Goal: Transaction & Acquisition: Purchase product/service

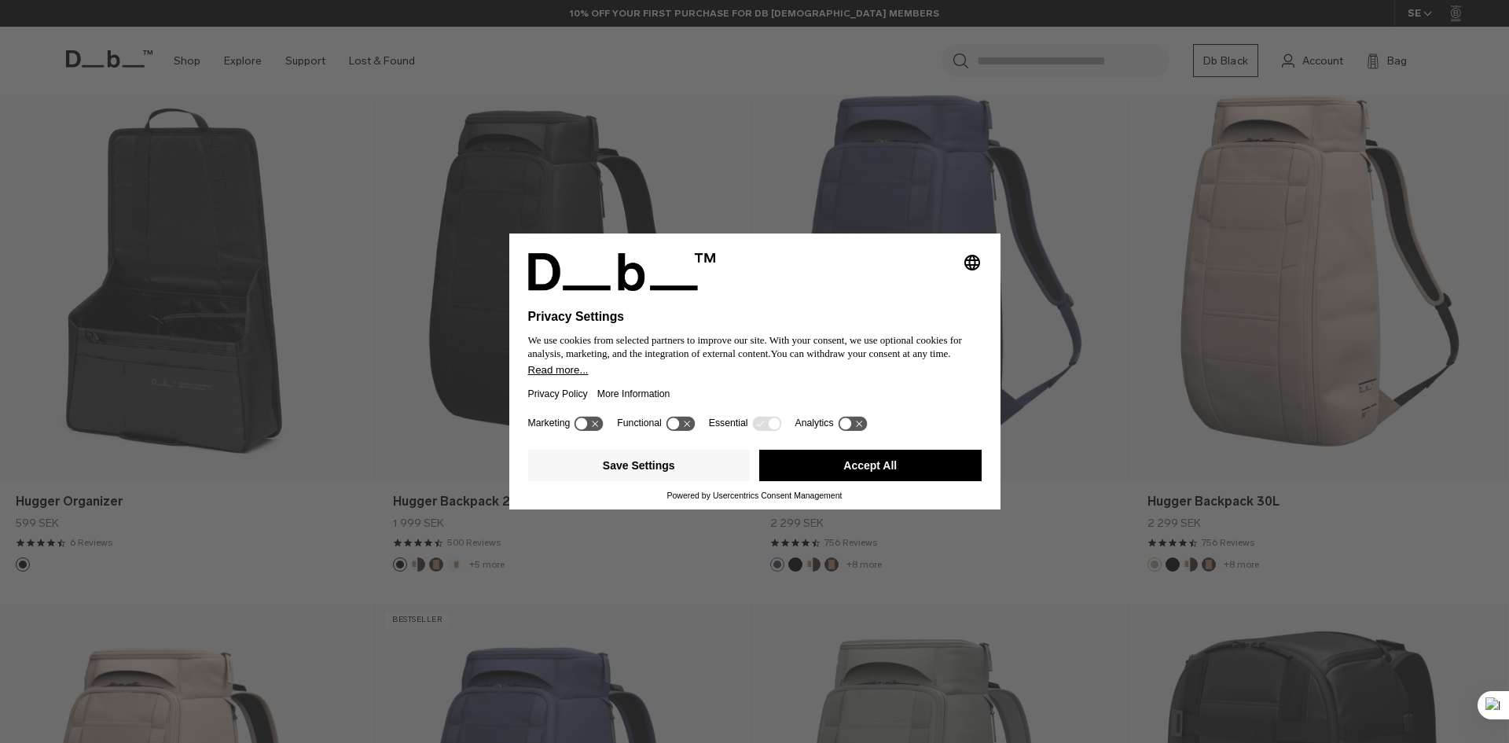
click at [888, 469] on button "Accept All" at bounding box center [870, 465] width 222 height 31
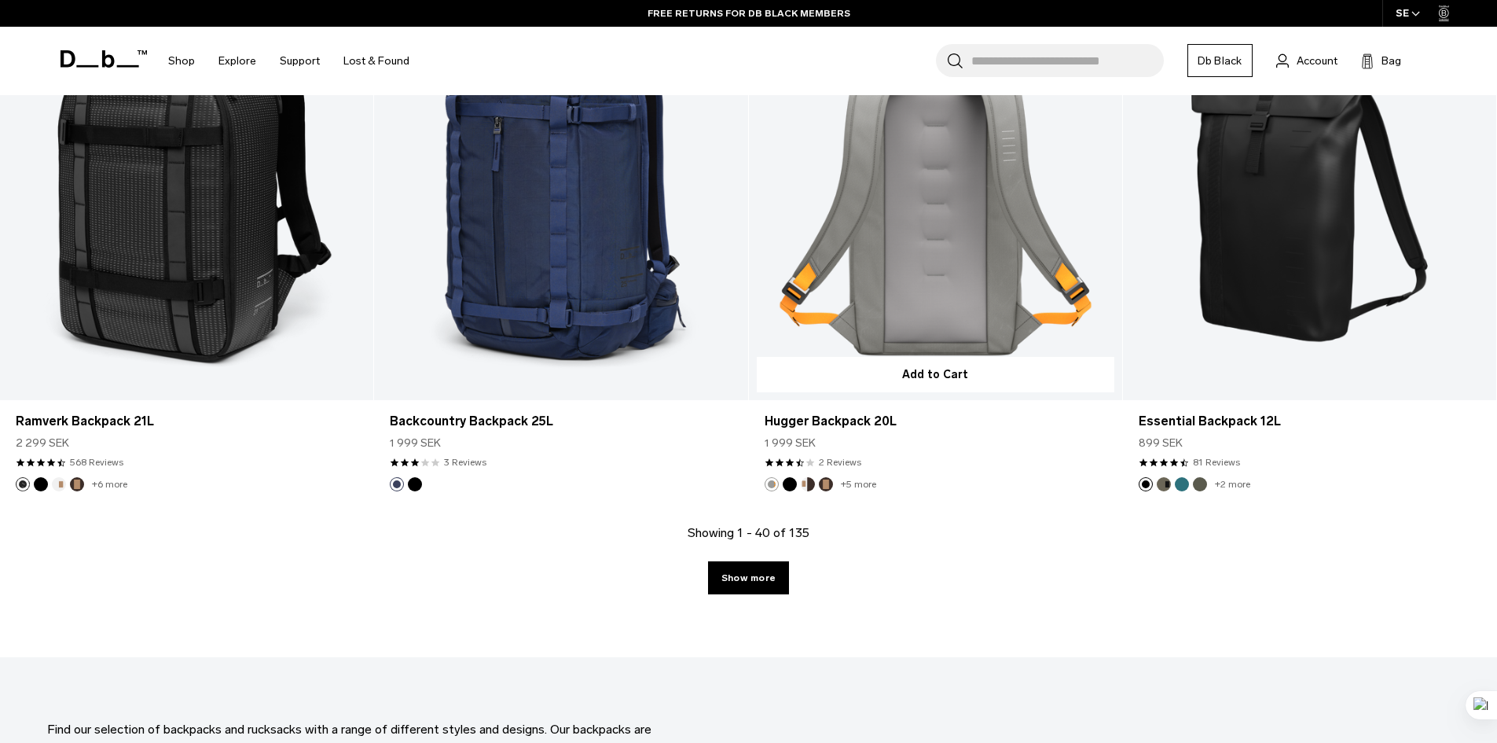
scroll to position [5341, 0]
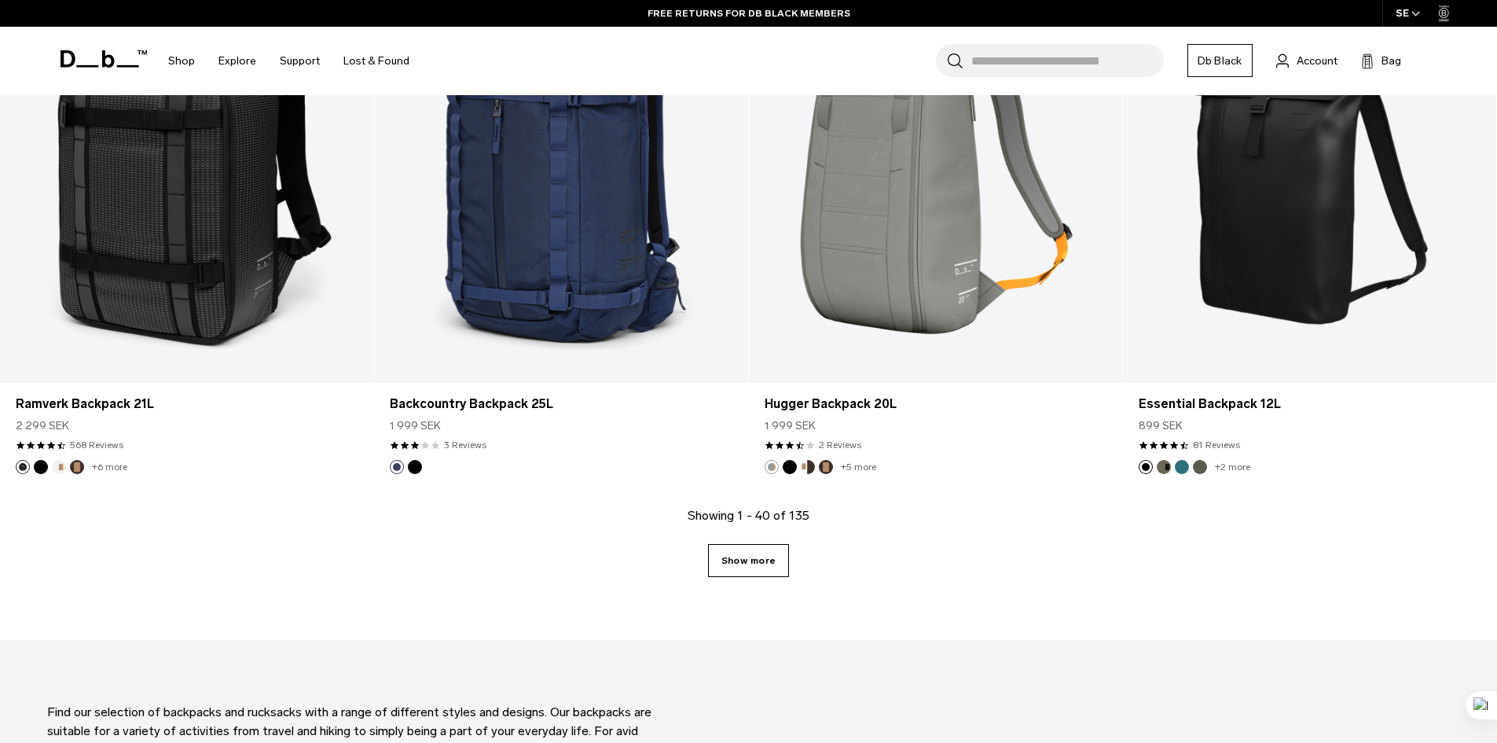
click at [760, 567] on link "Show more" at bounding box center [748, 560] width 81 height 33
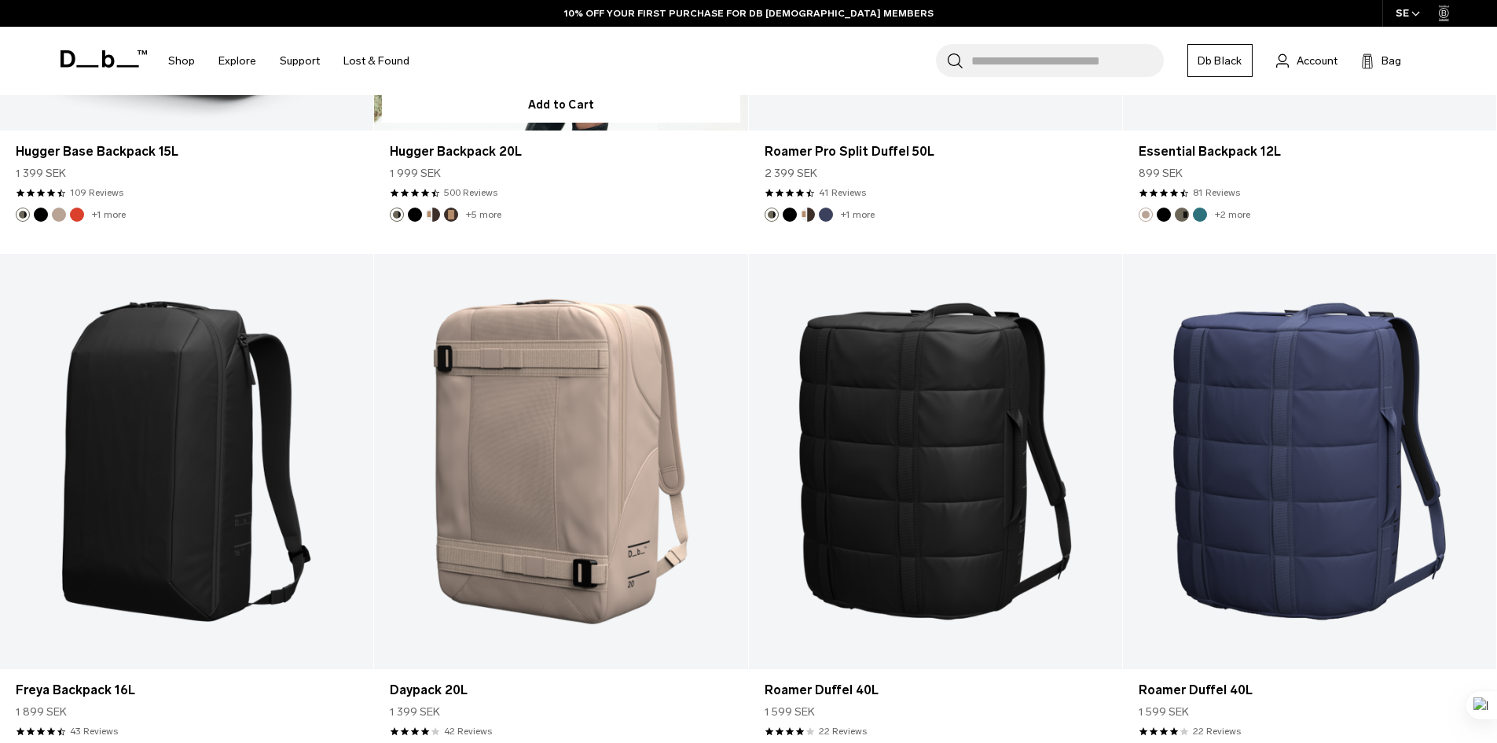
scroll to position [8329, 0]
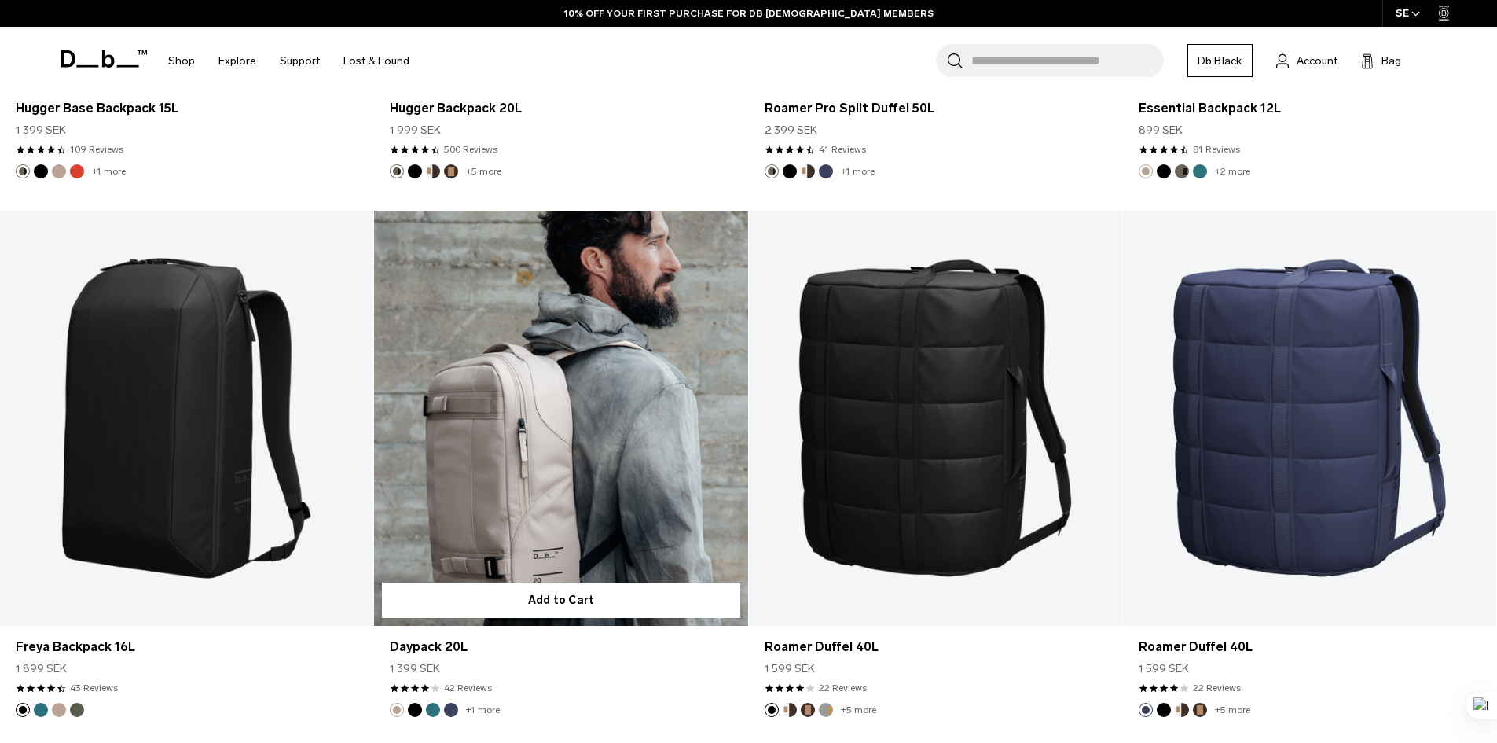
click at [631, 441] on link "Daypack 20L" at bounding box center [560, 418] width 373 height 415
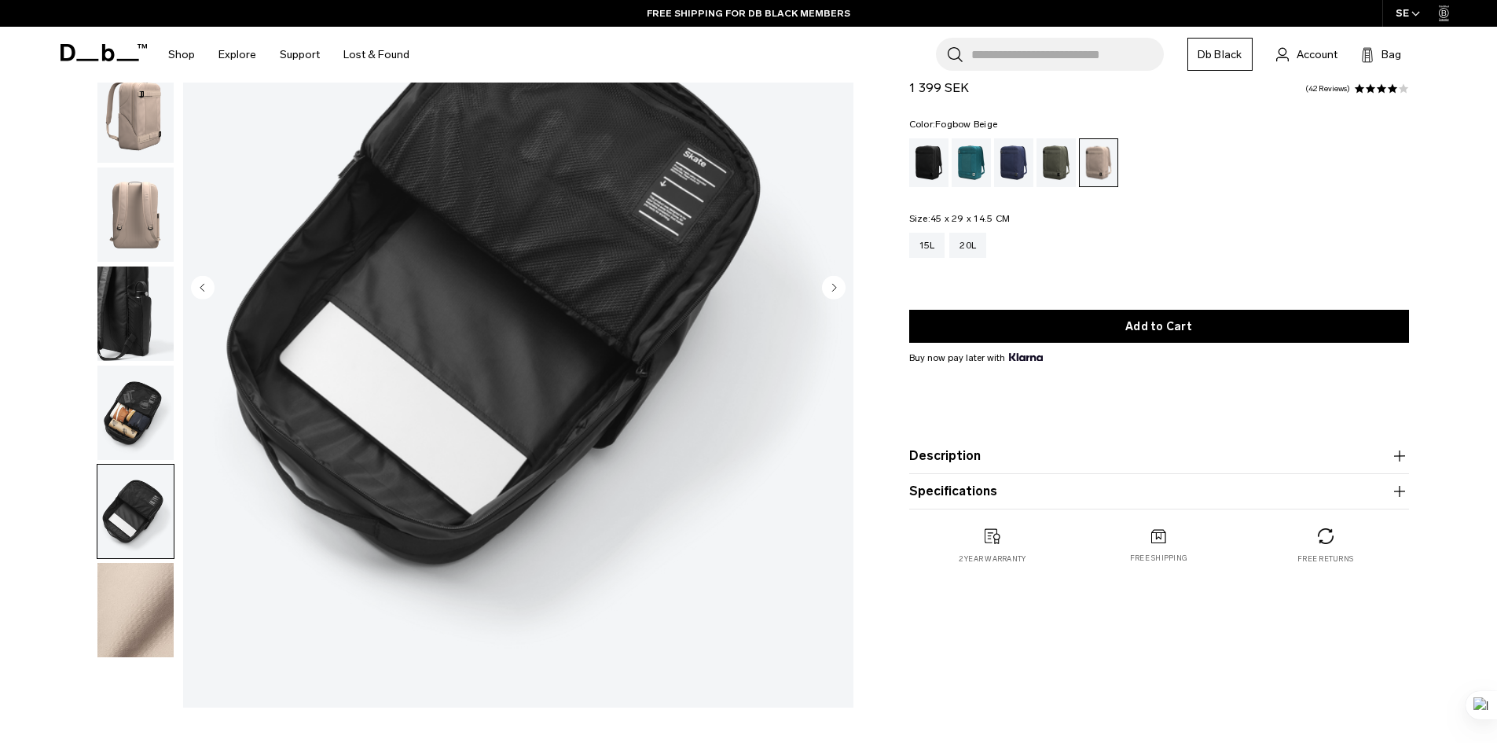
click at [126, 408] on img "button" at bounding box center [135, 413] width 76 height 94
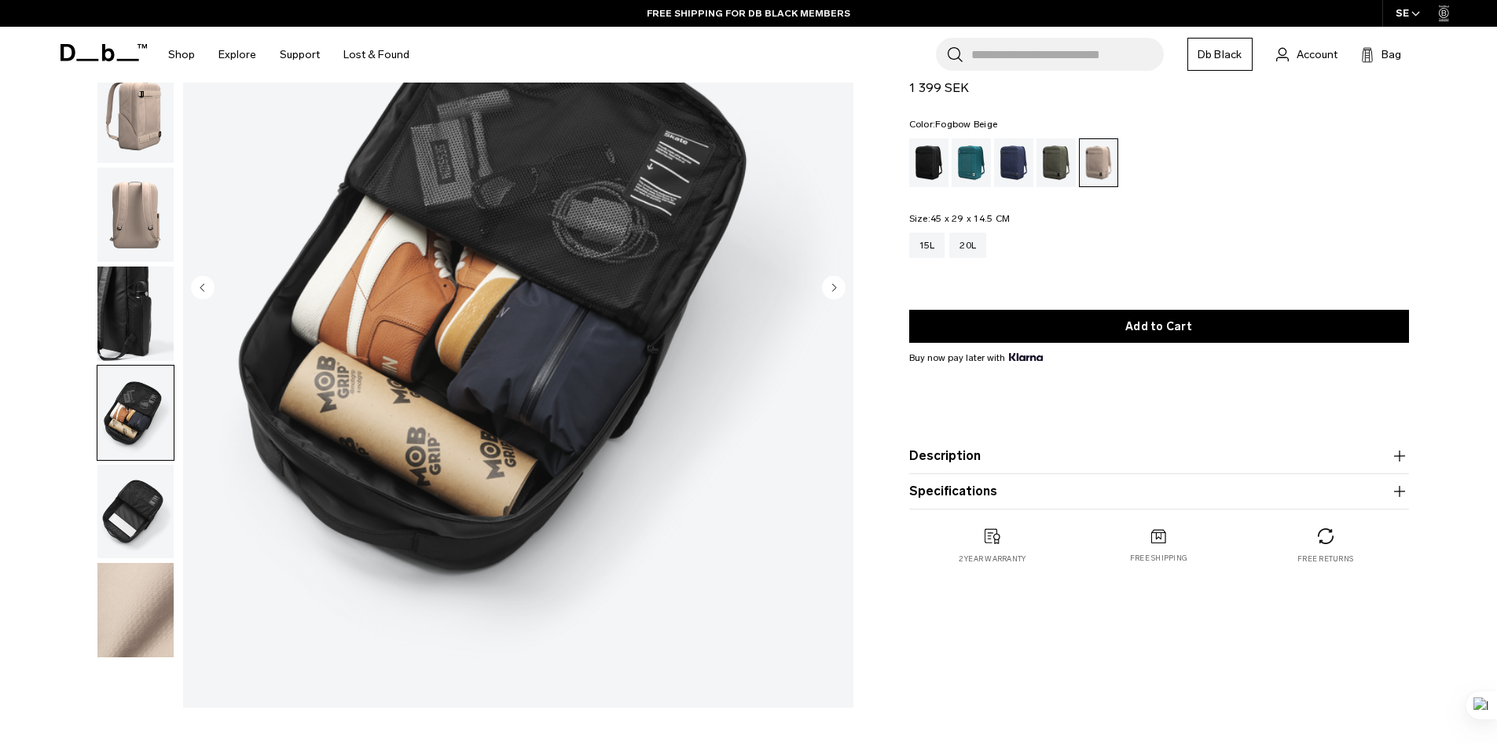
click at [115, 275] on img "button" at bounding box center [135, 313] width 76 height 94
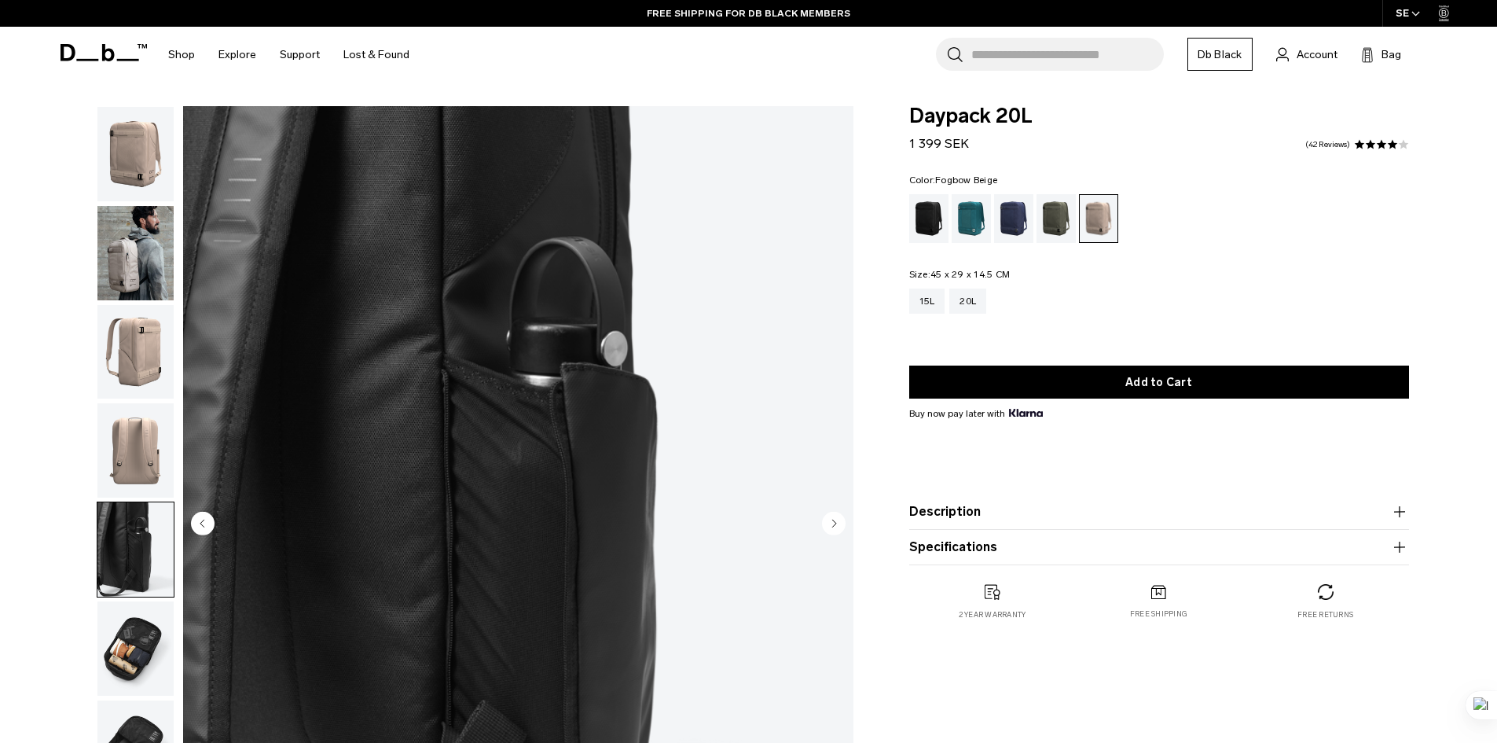
click at [125, 327] on img "button" at bounding box center [135, 352] width 76 height 94
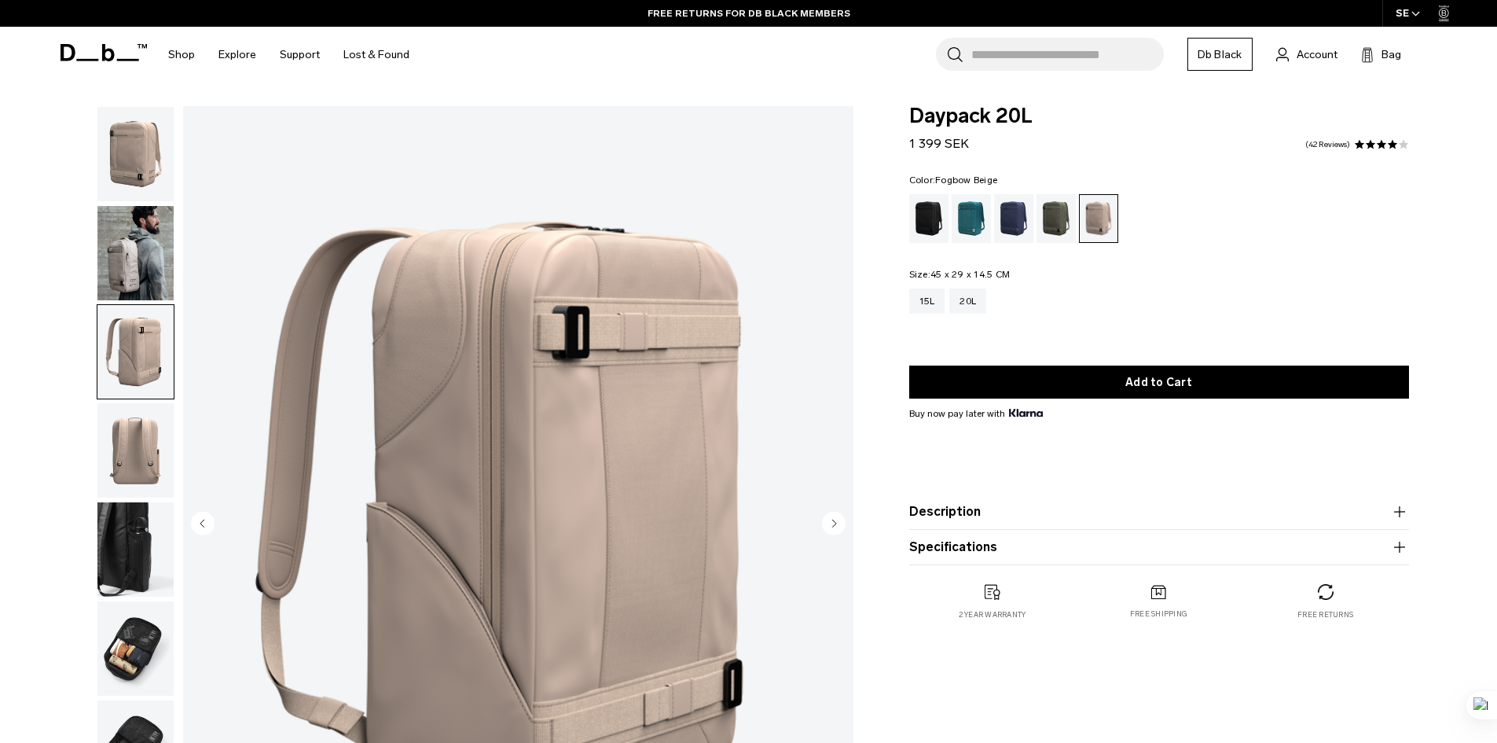
click at [144, 245] on img "button" at bounding box center [135, 253] width 76 height 94
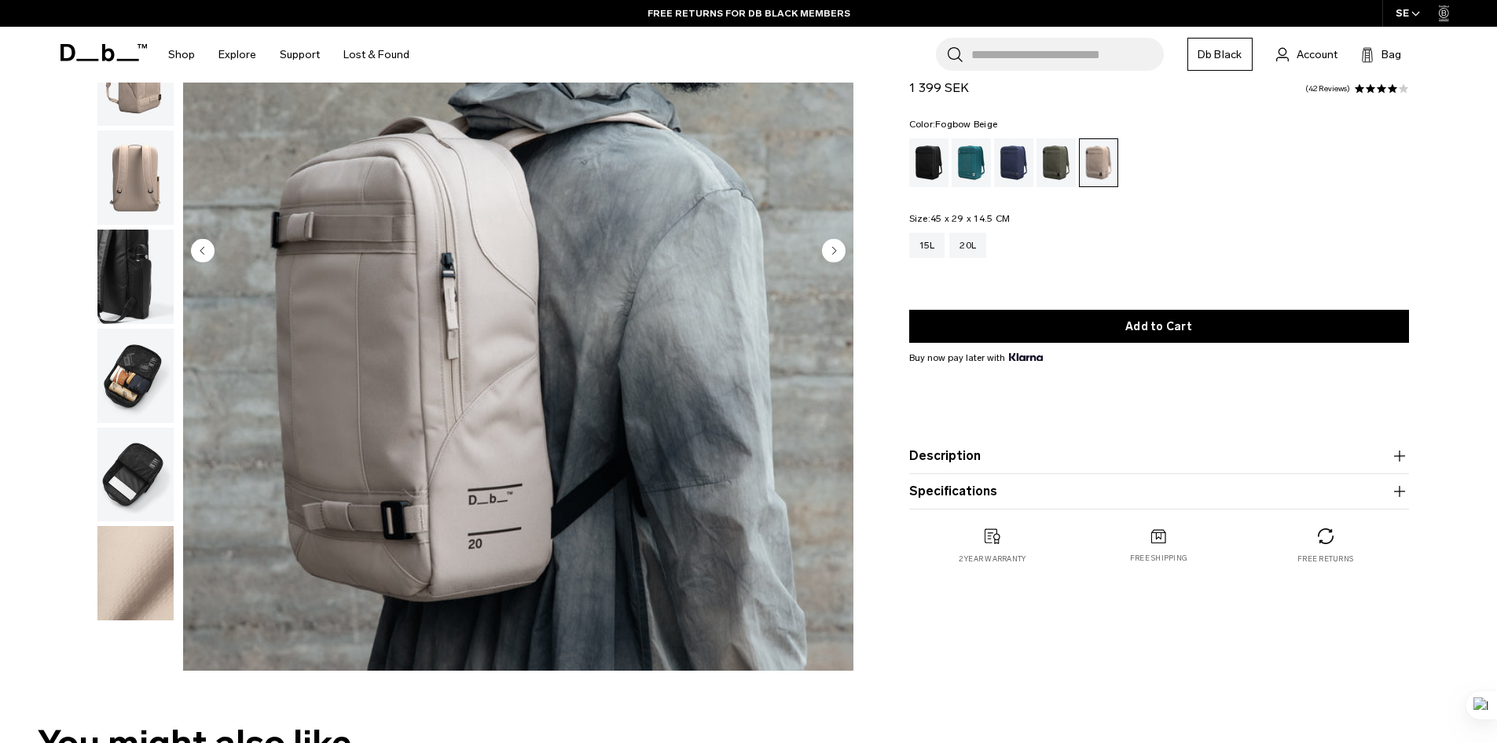
scroll to position [314, 0]
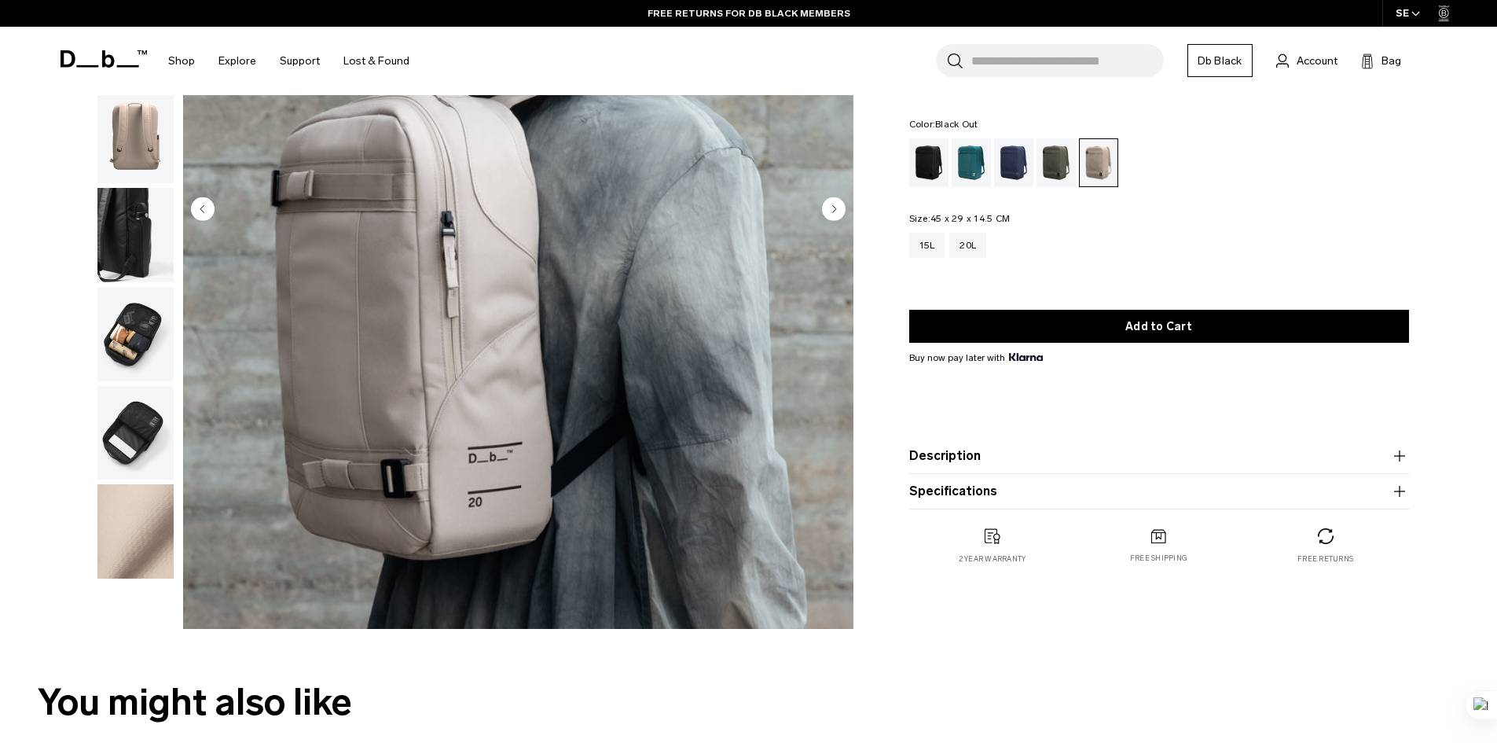
drag, startPoint x: 929, startPoint y: 155, endPoint x: 922, endPoint y: 178, distance: 23.9
click at [929, 155] on div "Black Out" at bounding box center [929, 162] width 40 height 49
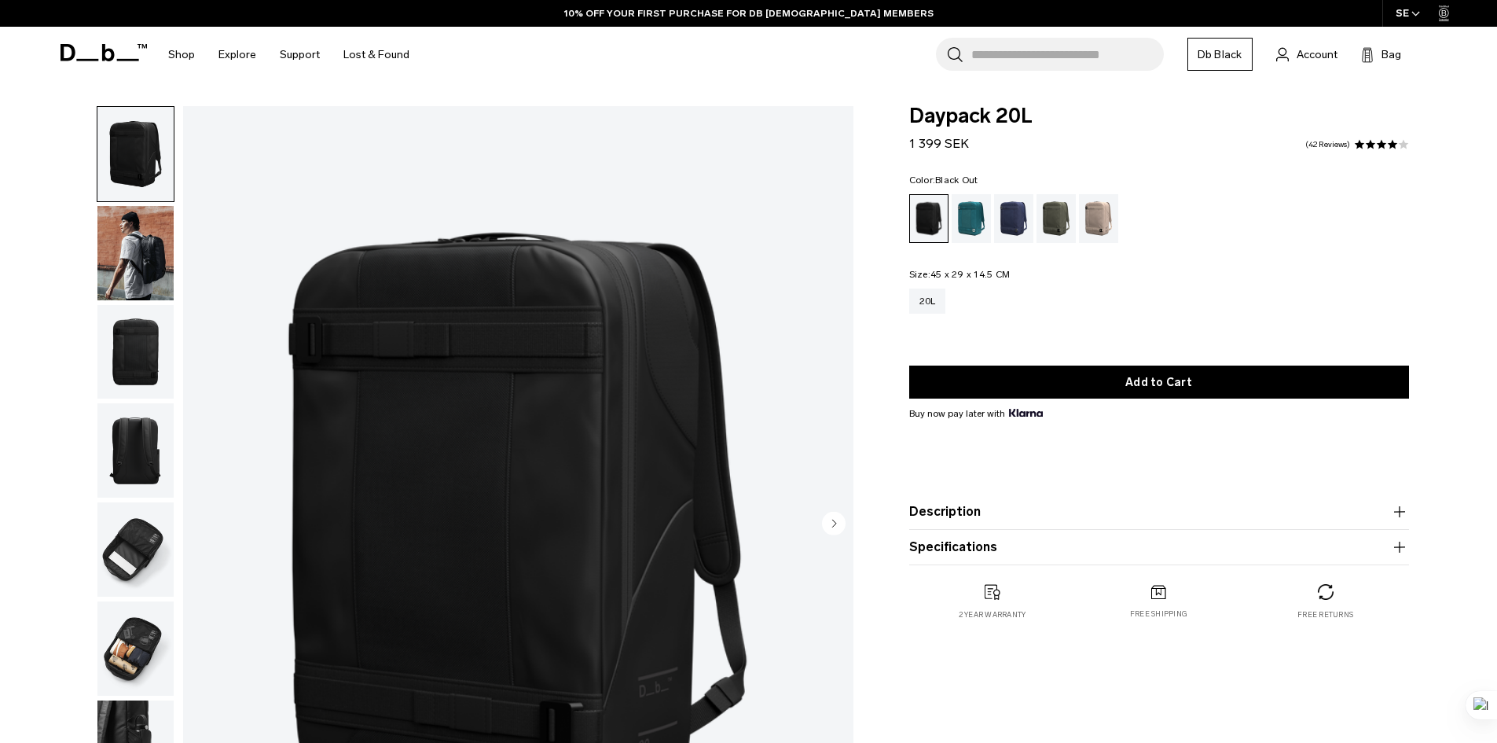
click at [137, 264] on img "button" at bounding box center [135, 253] width 76 height 94
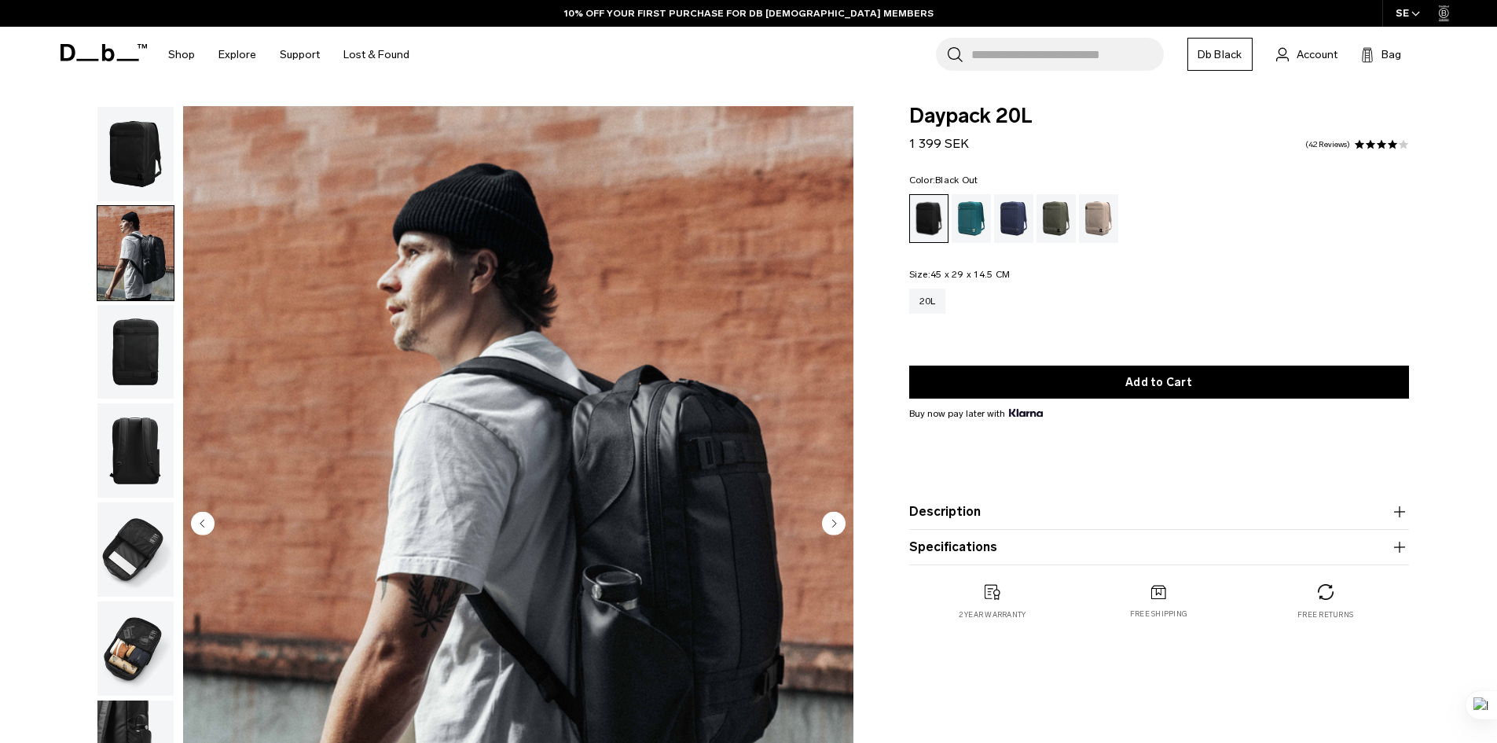
scroll to position [236, 0]
